Goal: Complete application form

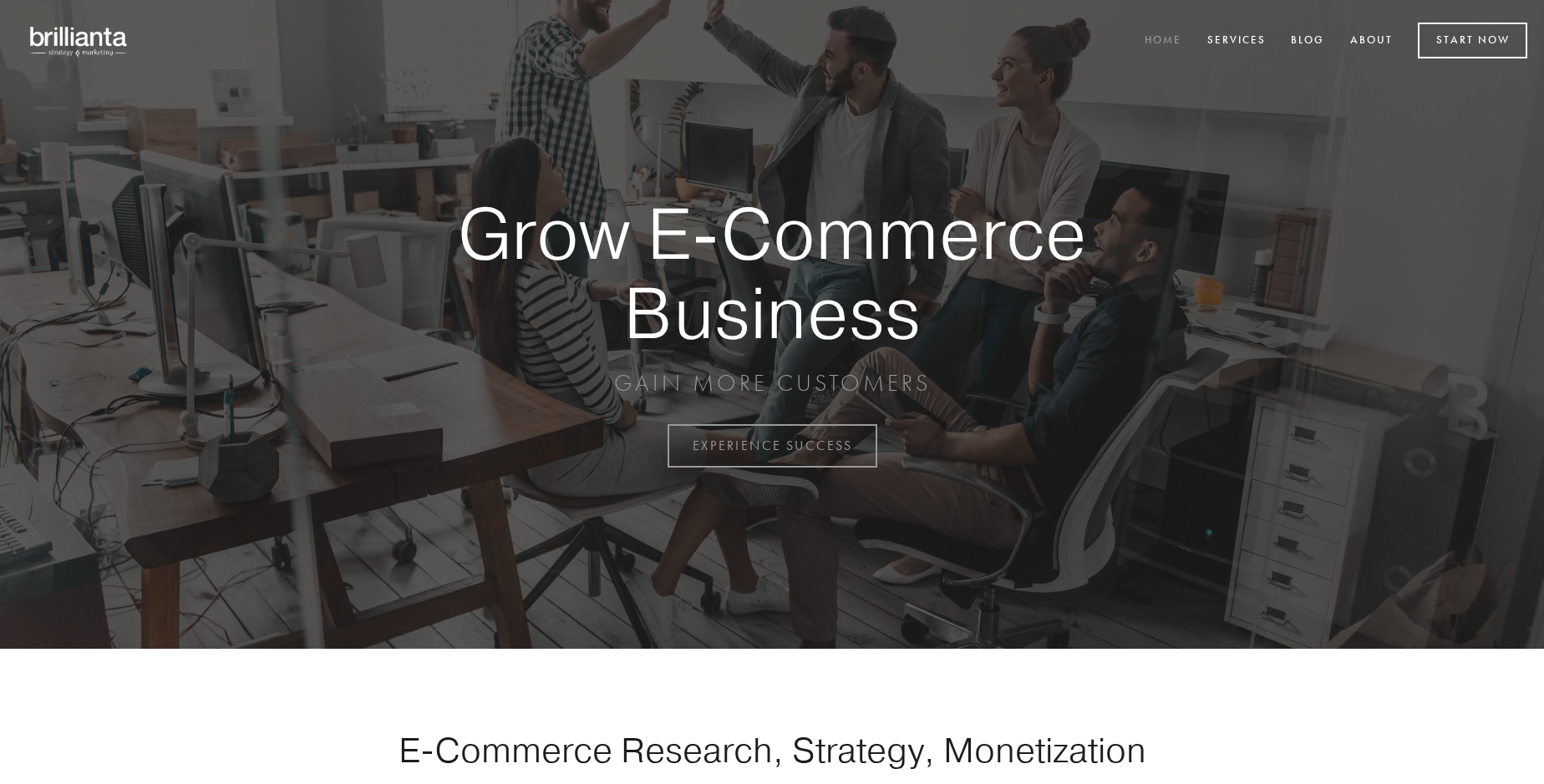
scroll to position [4378, 0]
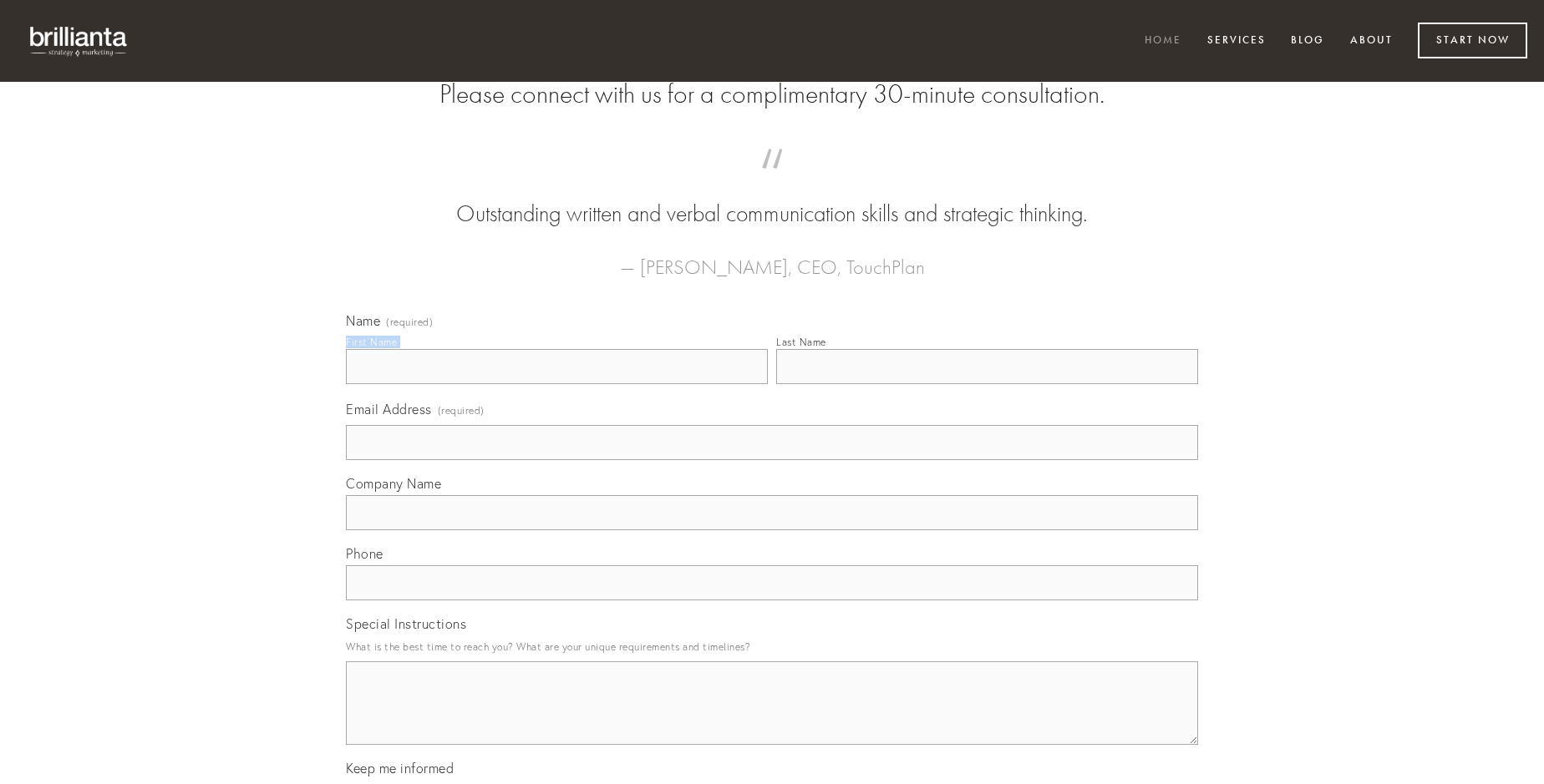
type input "[PERSON_NAME]"
click at [987, 385] on input "Last Name" at bounding box center [987, 367] width 422 height 35
type input "[PERSON_NAME]"
click at [772, 460] on input "Email Address (required)" at bounding box center [772, 442] width 852 height 35
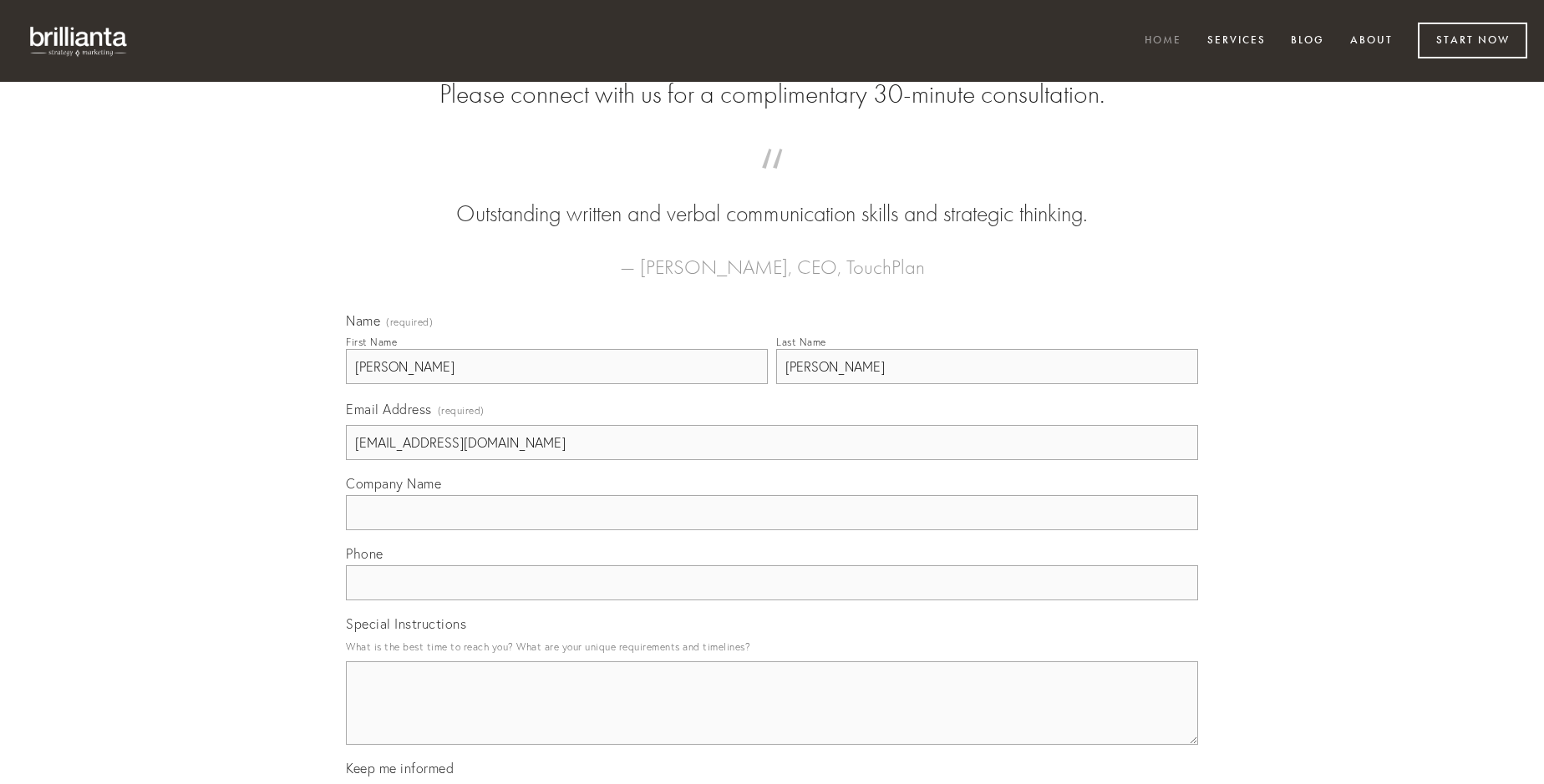
type input "[EMAIL_ADDRESS][DOMAIN_NAME]"
click at [772, 530] on input "Company Name" at bounding box center [772, 513] width 852 height 35
type input "crux"
click at [772, 601] on input "text" at bounding box center [772, 583] width 852 height 35
click at [772, 718] on textarea "Special Instructions" at bounding box center [772, 703] width 852 height 83
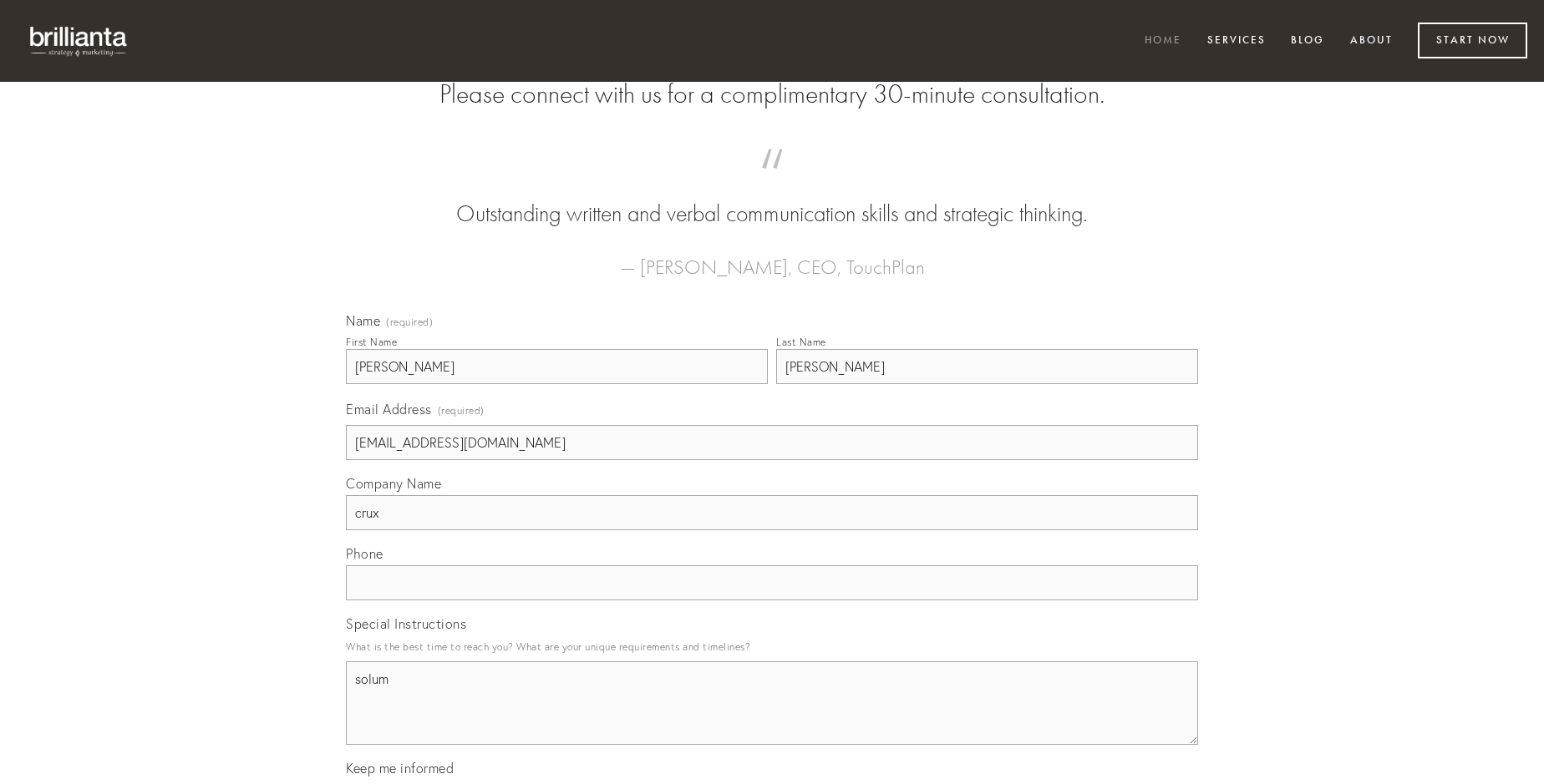
type textarea "solum"
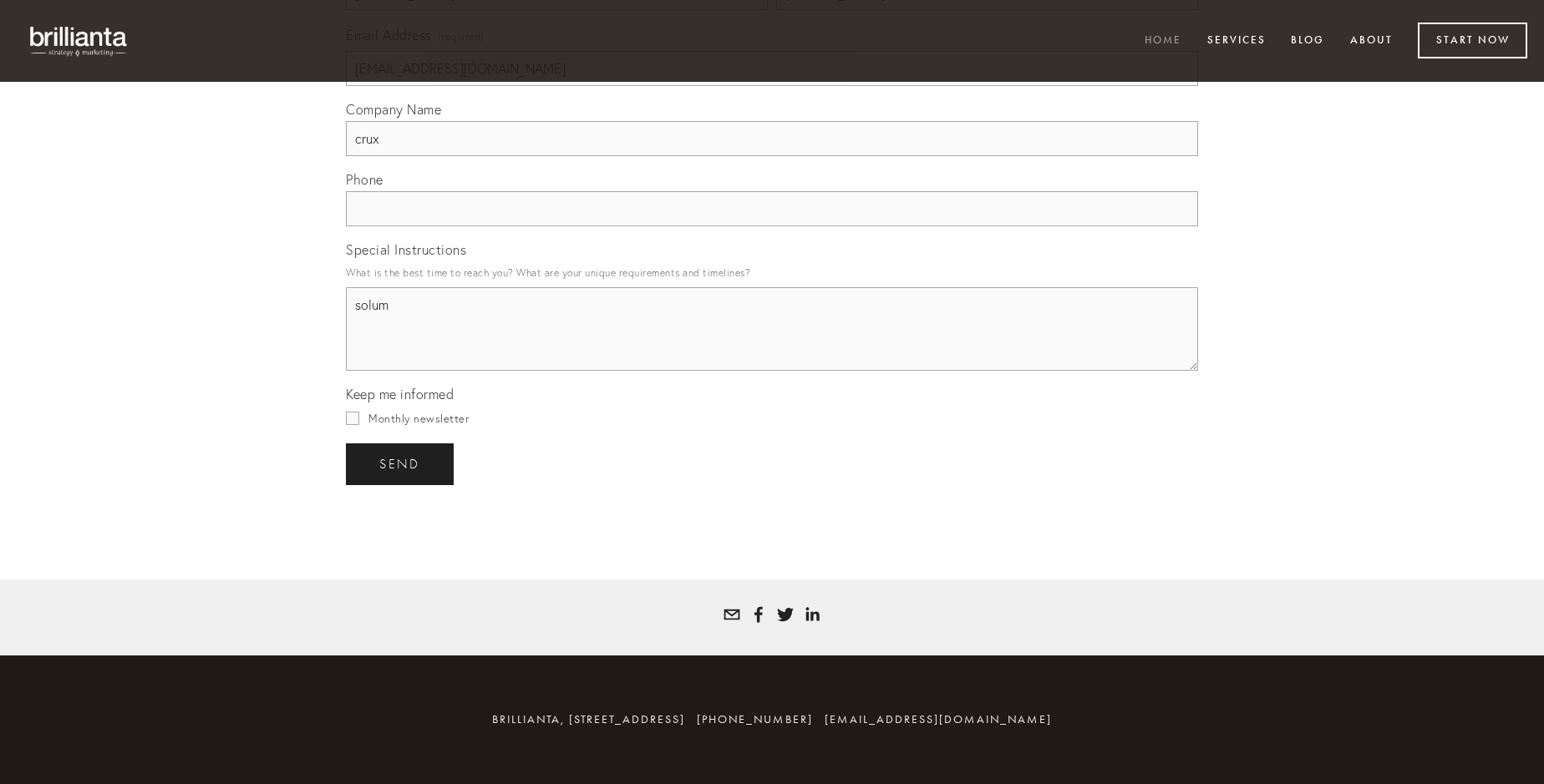
click at [401, 464] on span "send" at bounding box center [399, 464] width 41 height 15
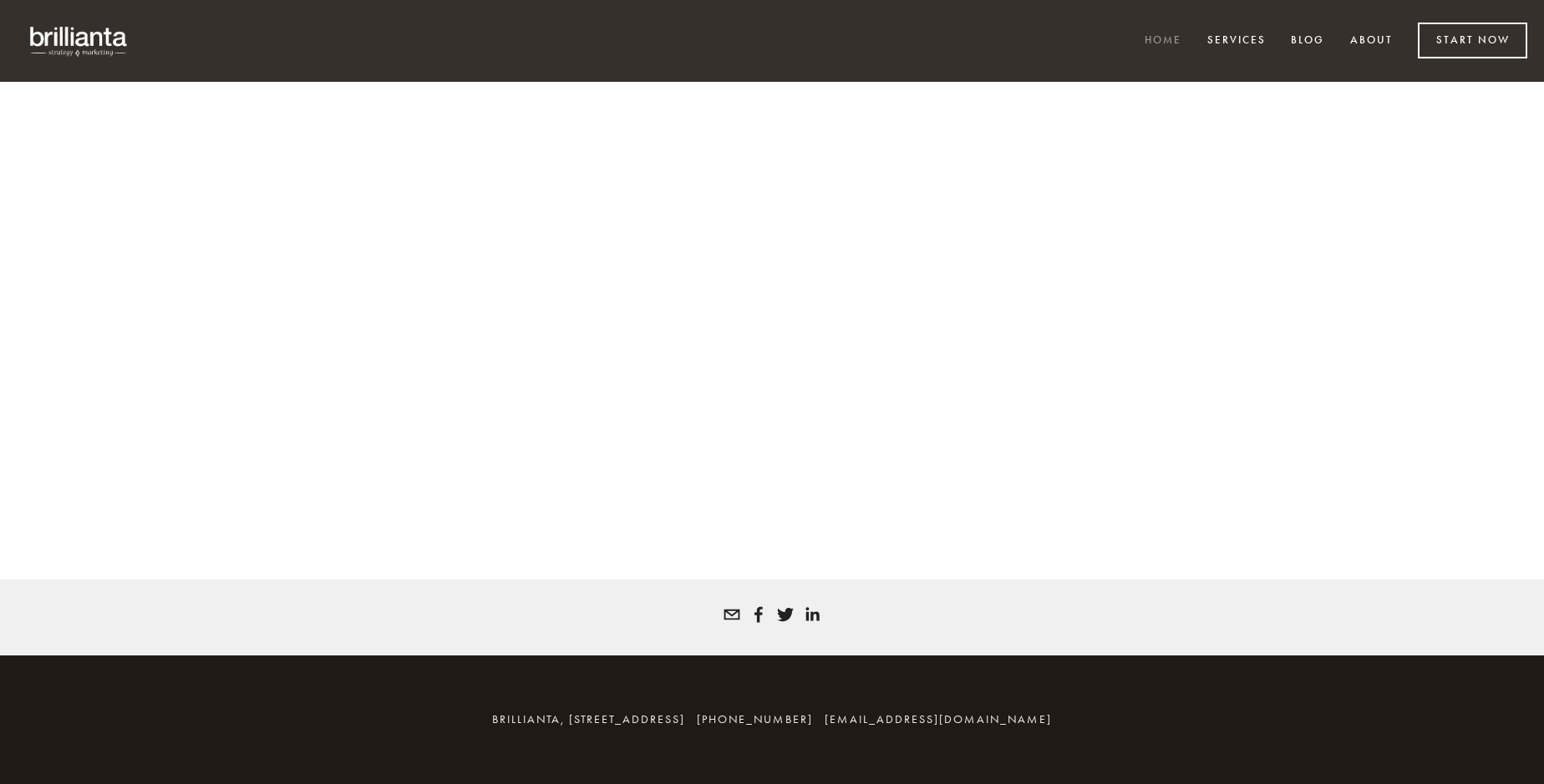
scroll to position [4356, 0]
